Goal: Task Accomplishment & Management: Use online tool/utility

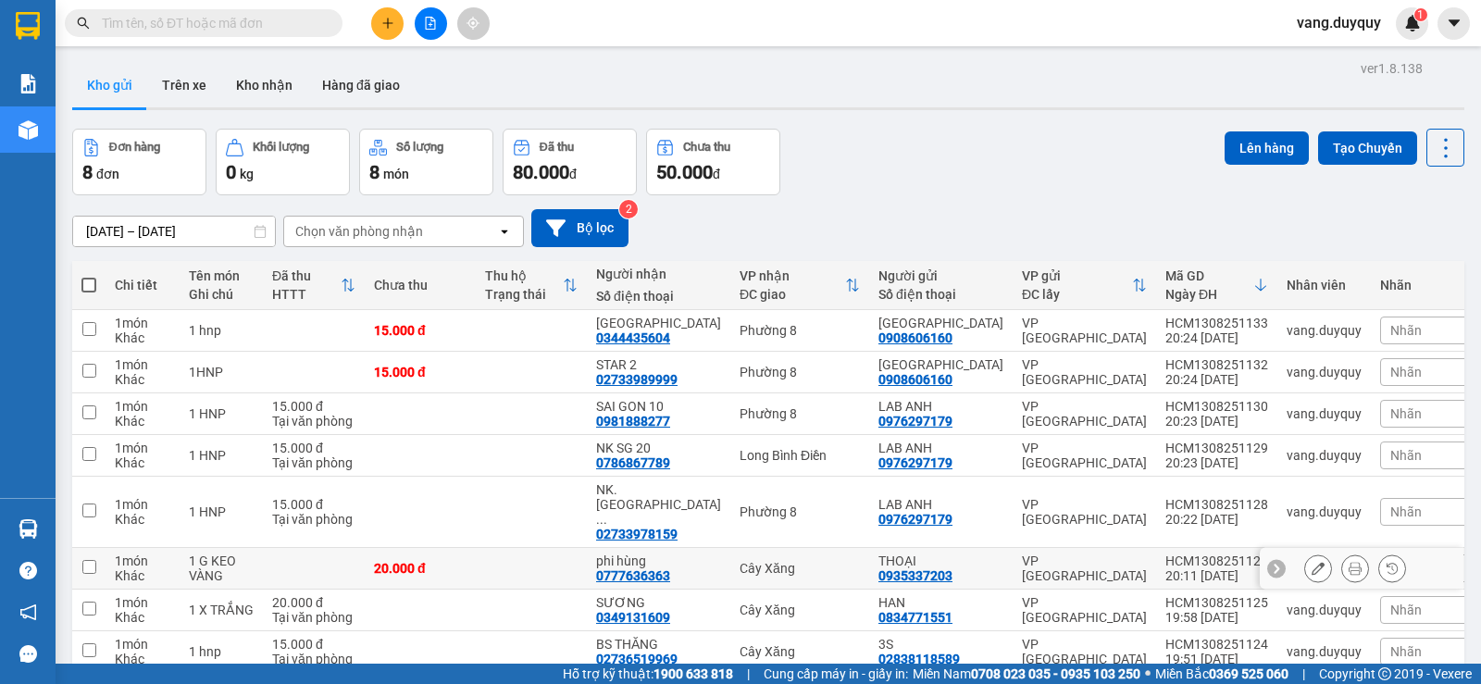
scroll to position [85, 0]
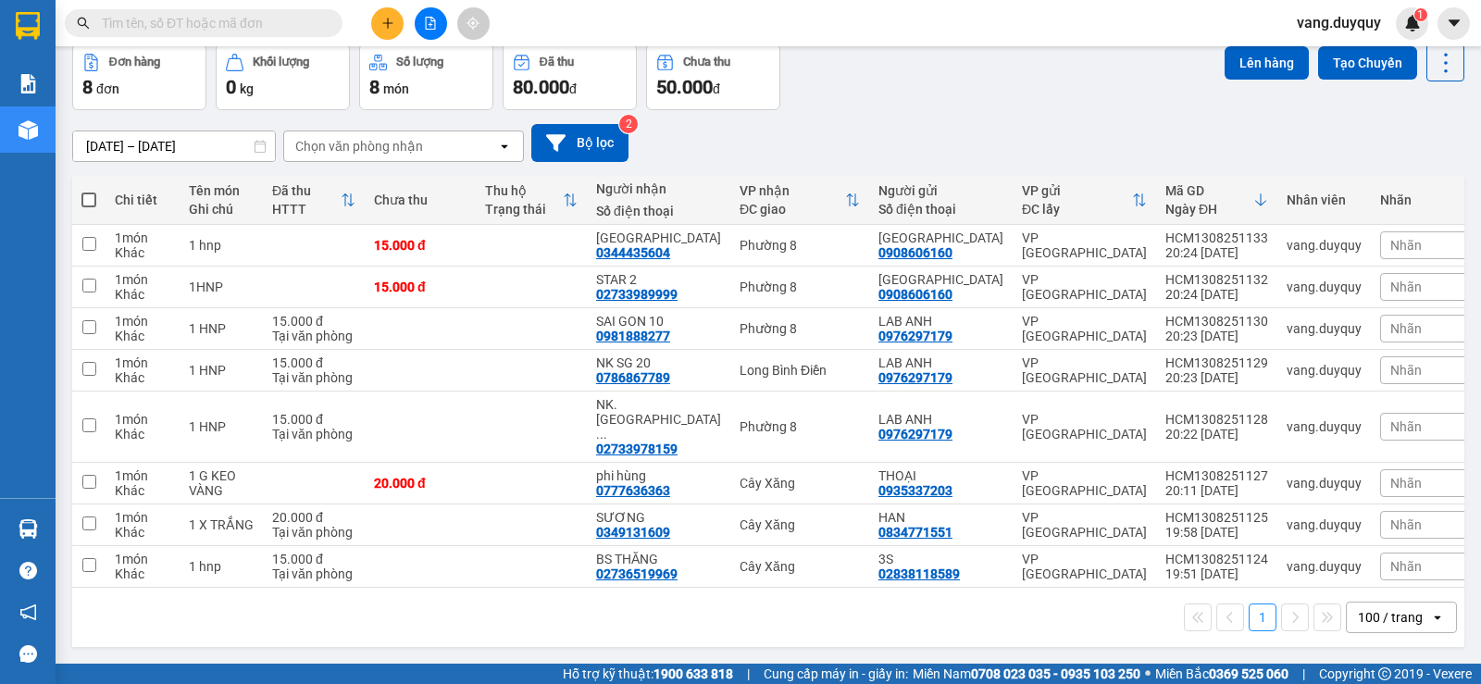
click at [220, 8] on div "Kết quả [PERSON_NAME] ( 10000 ) Bộ lọc Mã ĐH Trạng thái Món hàng Thu hộ Tổng [P…" at bounding box center [180, 23] width 361 height 32
click at [221, 23] on input "text" at bounding box center [211, 23] width 218 height 20
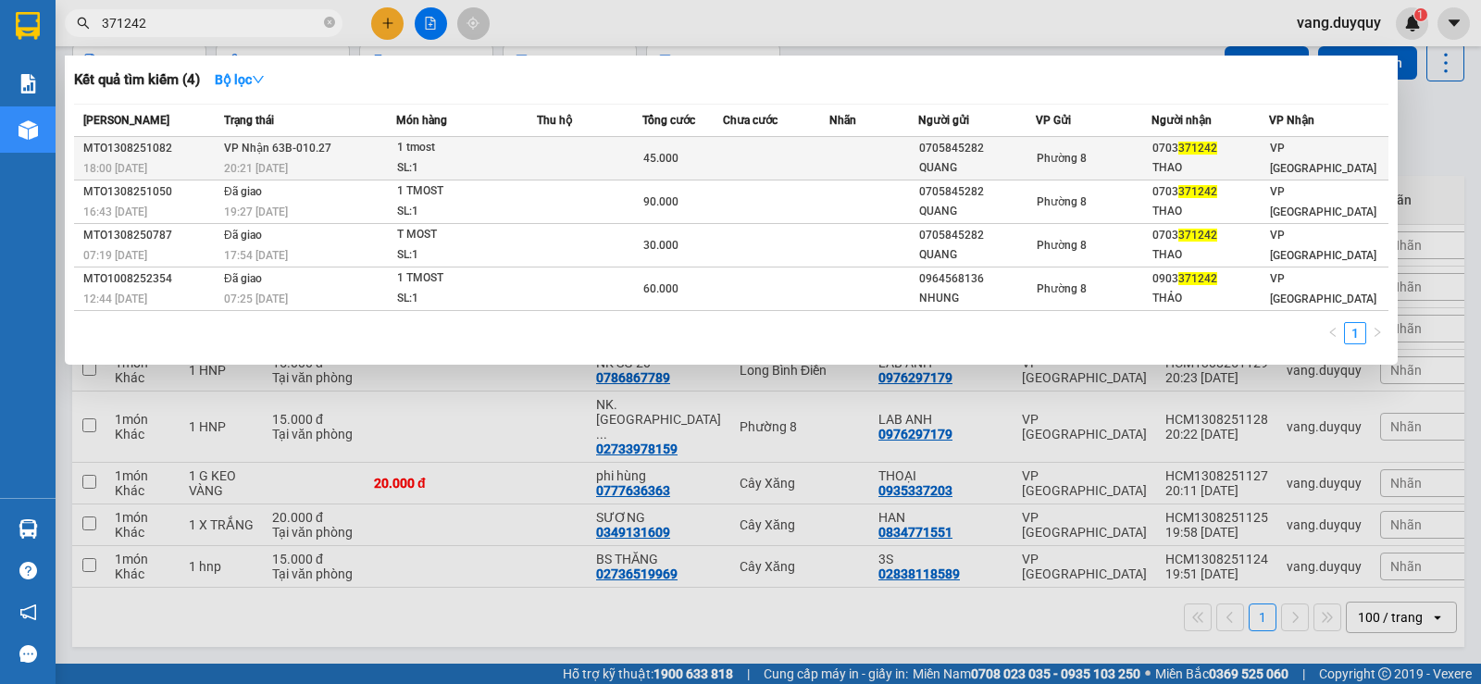
type input "371242"
click at [1213, 149] on span "371242" at bounding box center [1197, 148] width 39 height 13
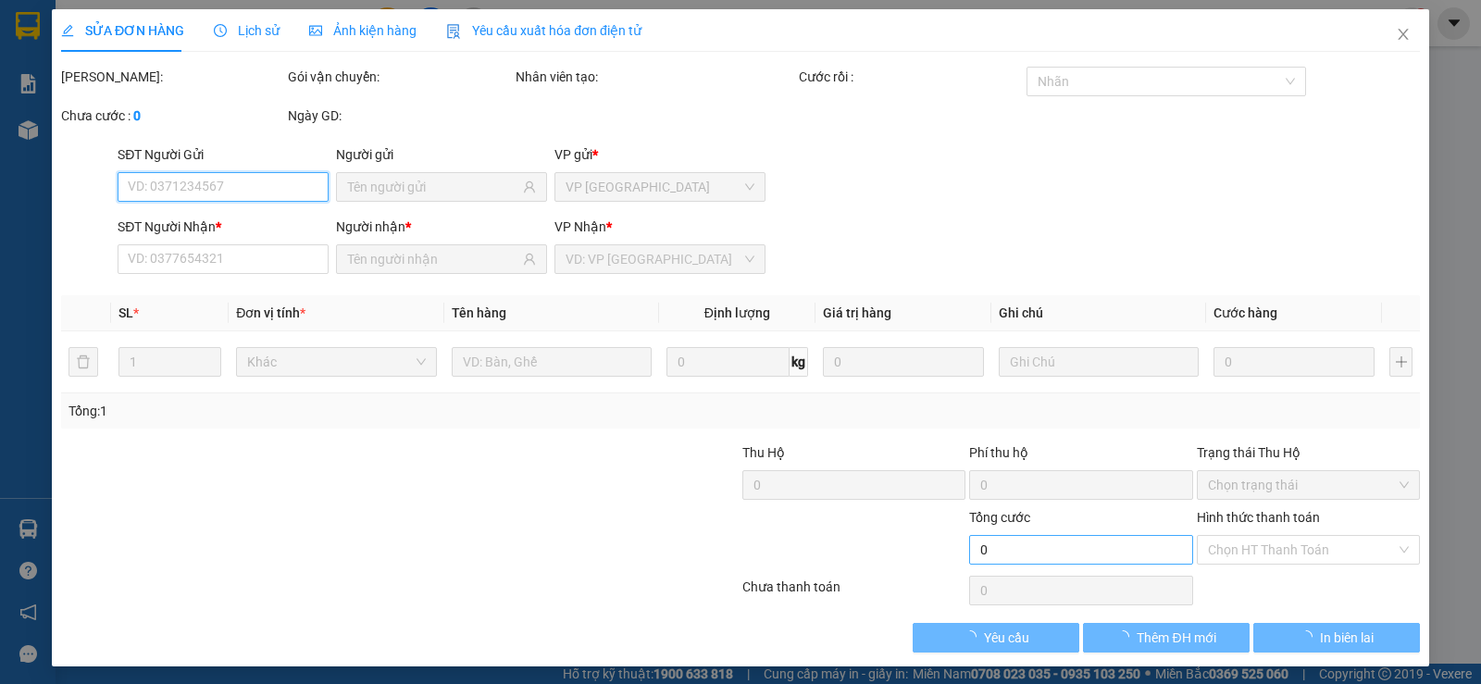
type input "0705845282"
type input "QUANG"
type input "0703371242"
type input "THAO"
type input "45.000"
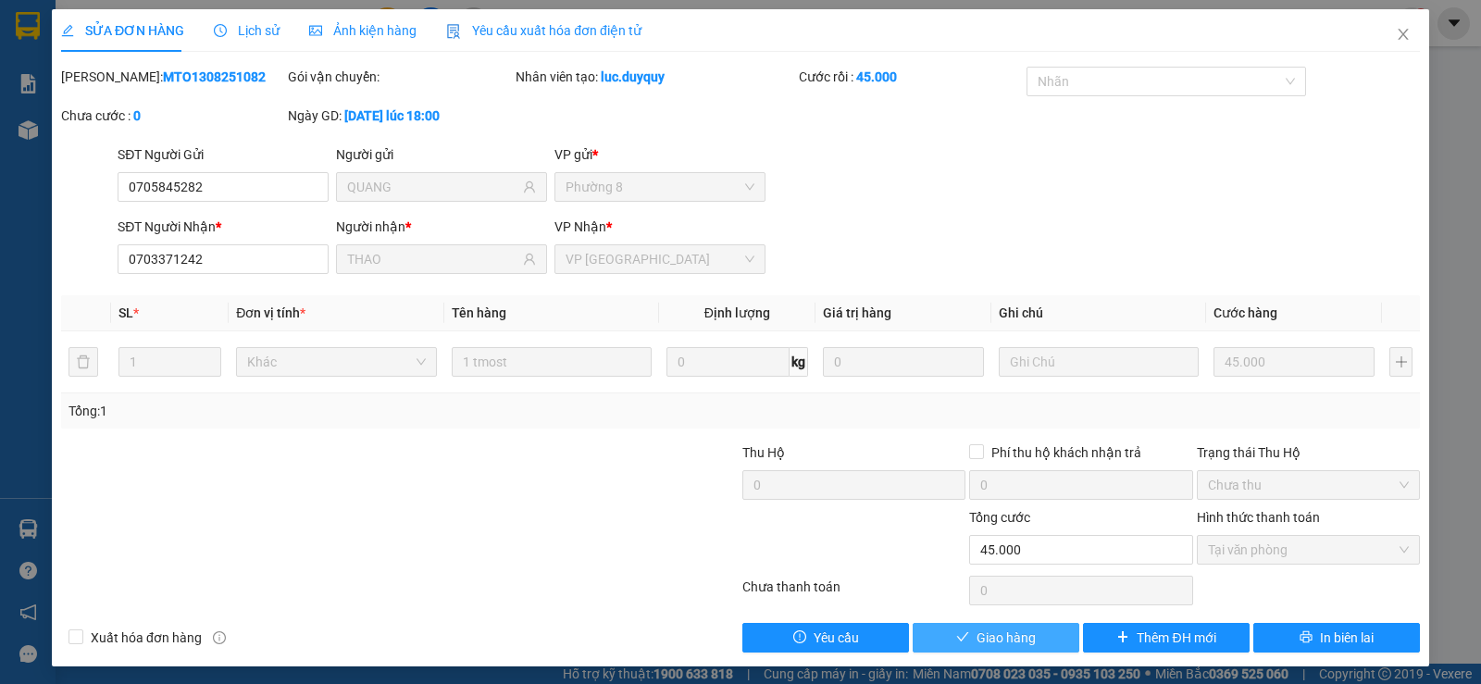
click at [1031, 642] on button "Giao hàng" at bounding box center [996, 638] width 167 height 30
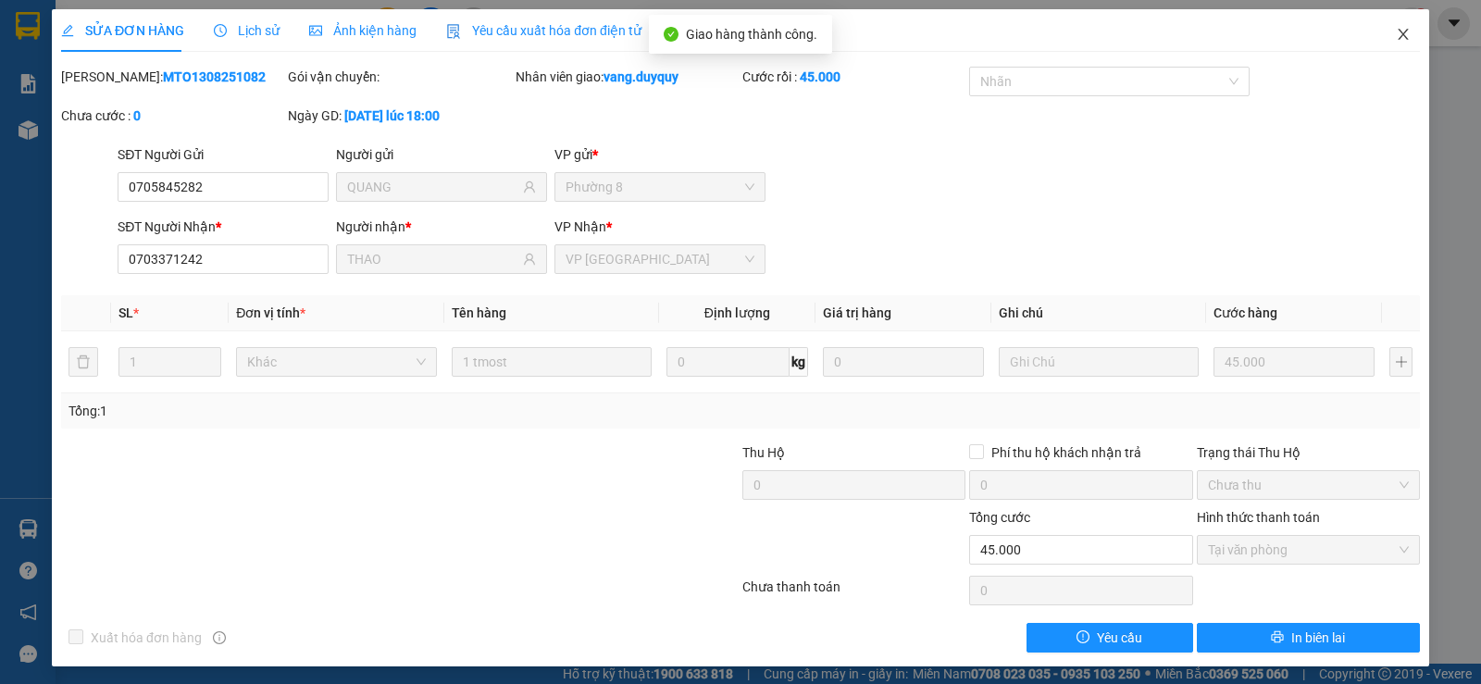
click at [1396, 31] on icon "close" at bounding box center [1403, 34] width 15 height 15
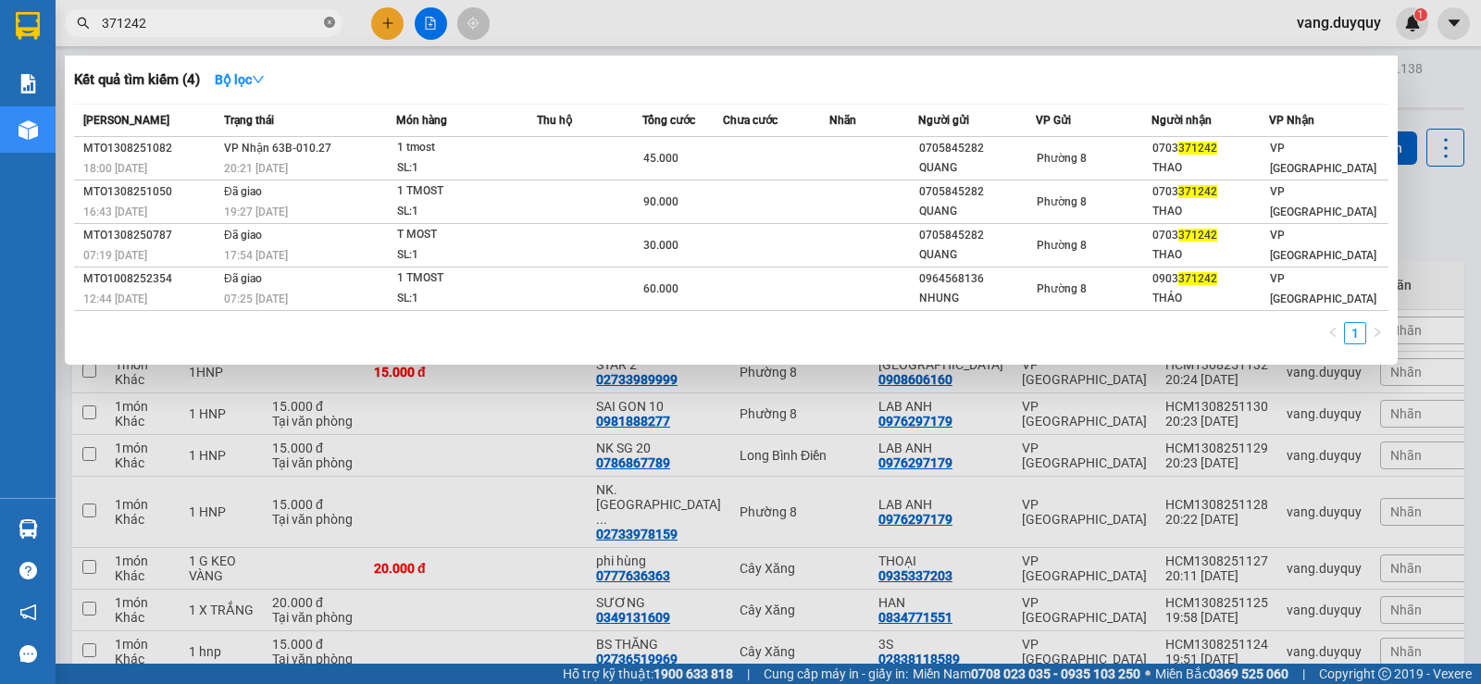
click at [332, 22] on icon "close-circle" at bounding box center [329, 22] width 11 height 11
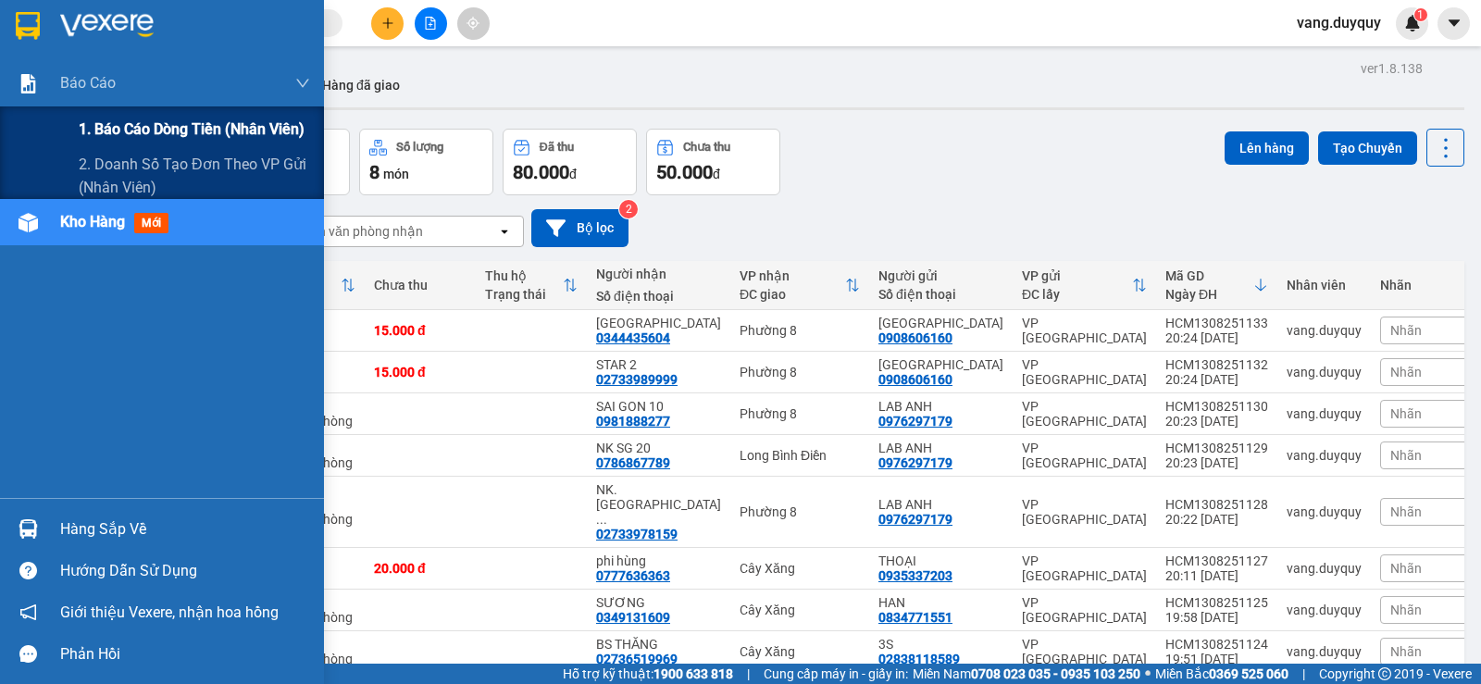
click at [195, 130] on span "1. Báo cáo dòng tiền (nhân viên)" at bounding box center [192, 129] width 226 height 23
